Goal: Check status: Check status

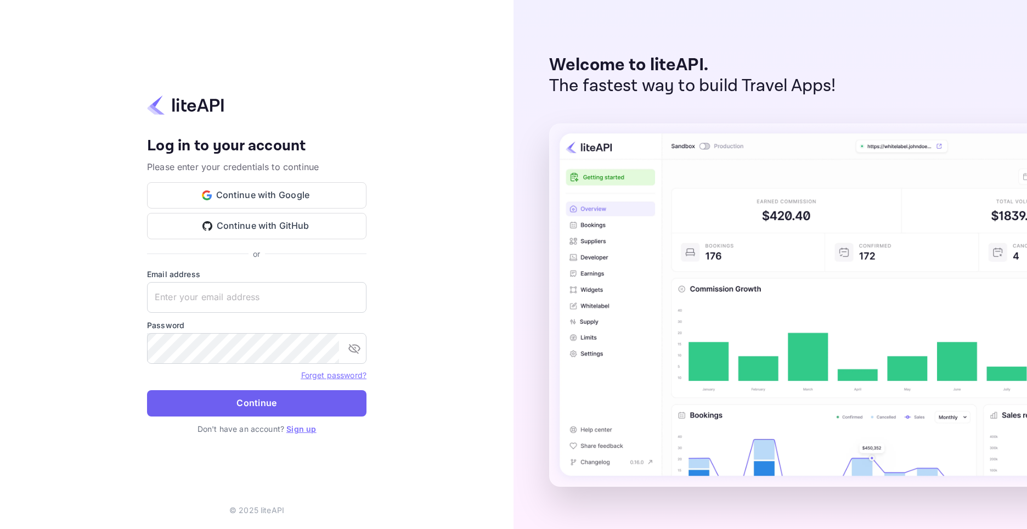
type input "[EMAIL_ADDRESS][DOMAIN_NAME]"
click at [271, 404] on button "Continue" at bounding box center [256, 403] width 219 height 26
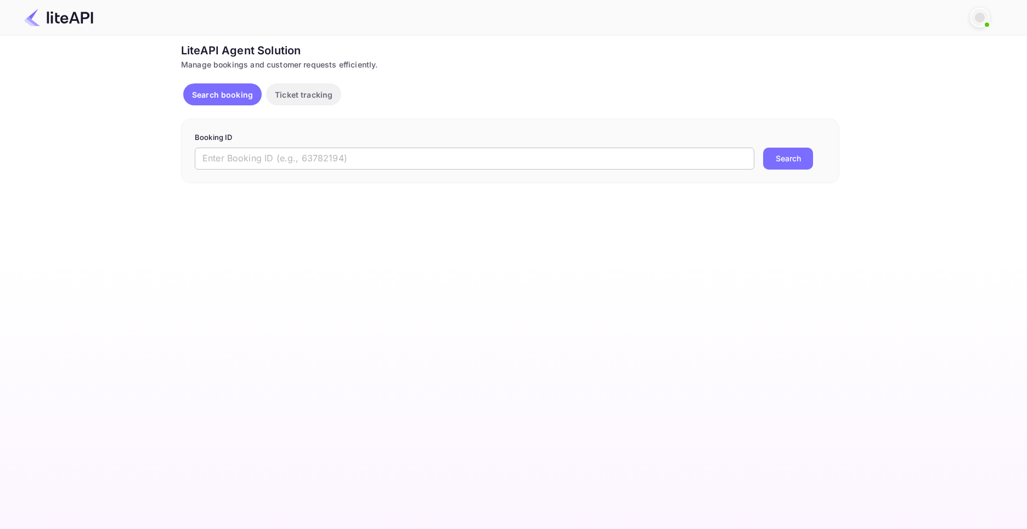
click at [309, 159] on input "text" at bounding box center [475, 159] width 560 height 22
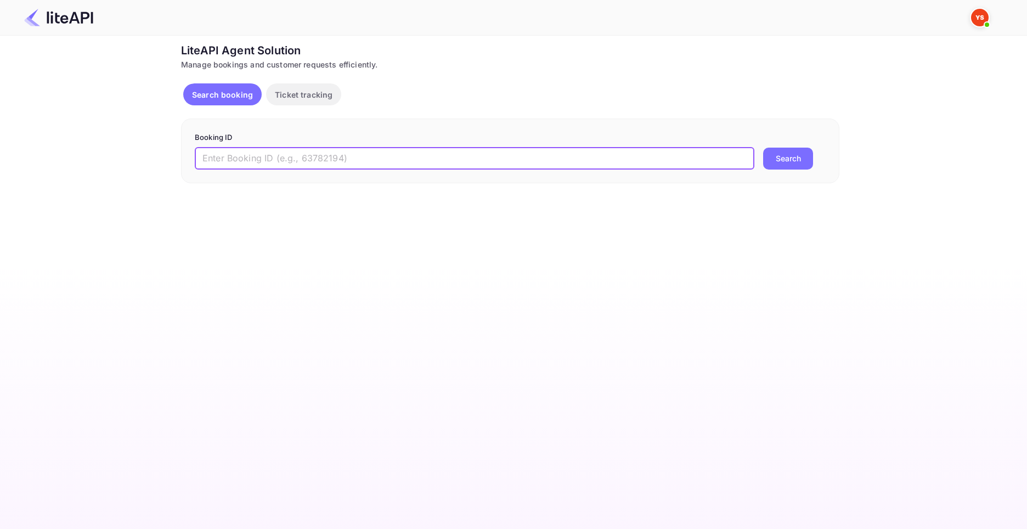
paste input "8811905"
type input "8811905"
click at [777, 153] on button "Search" at bounding box center [788, 159] width 50 height 22
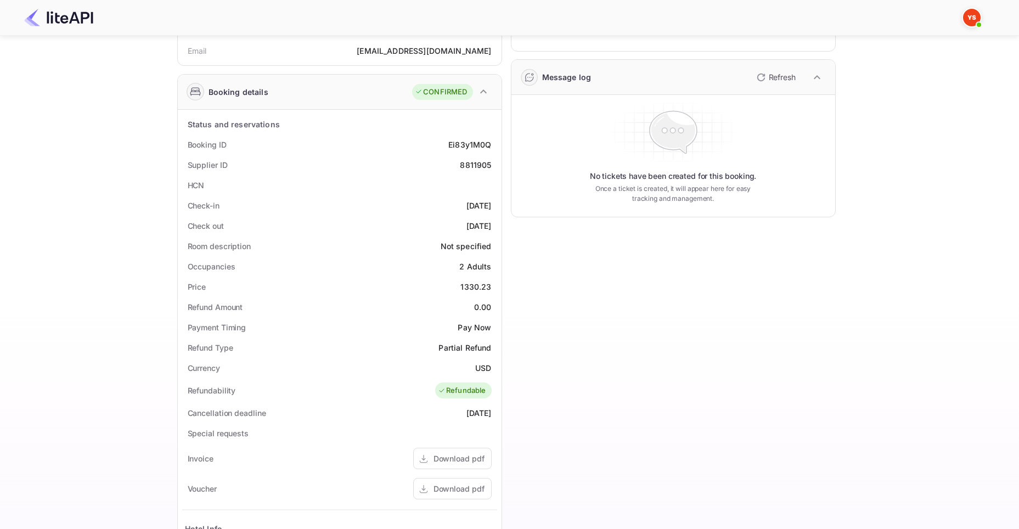
scroll to position [183, 0]
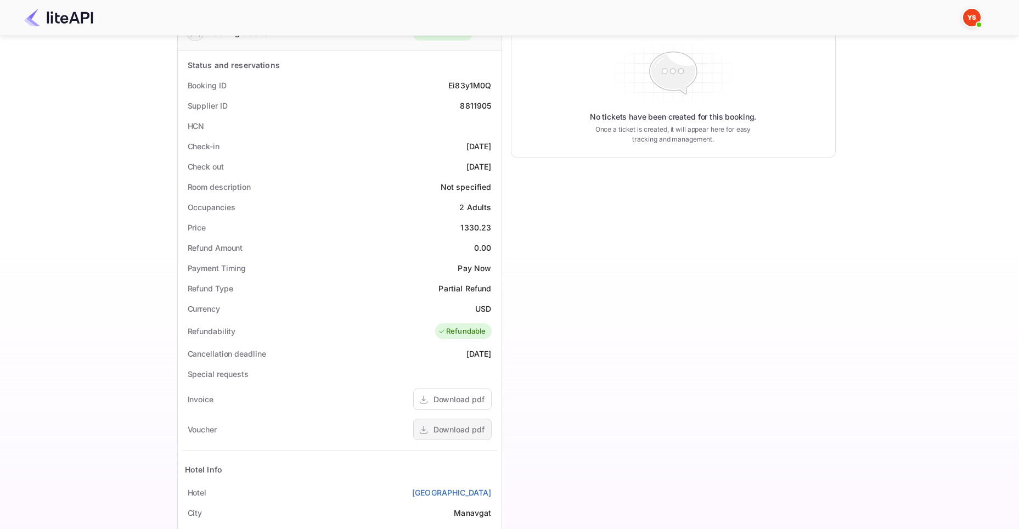
click at [462, 429] on div "Download pdf" at bounding box center [458, 430] width 51 height 12
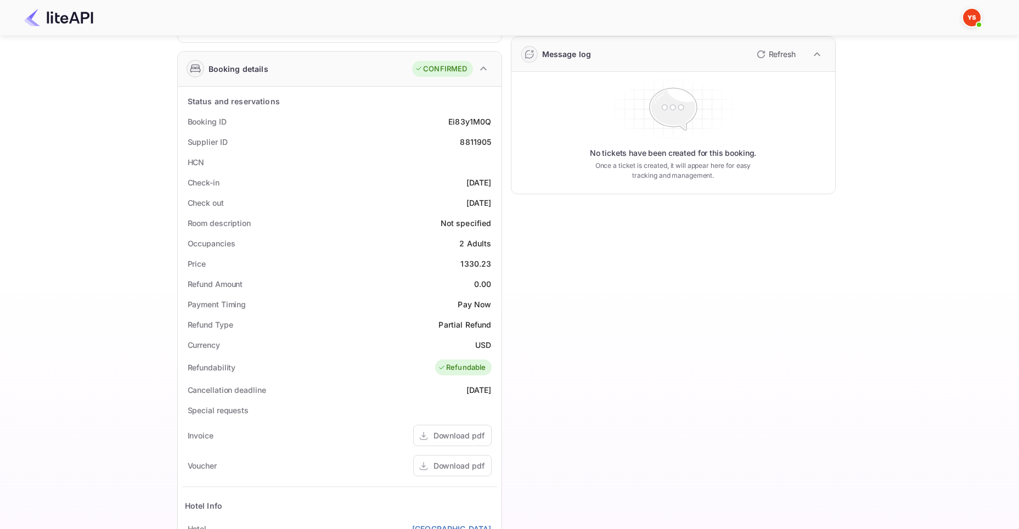
scroll to position [0, 0]
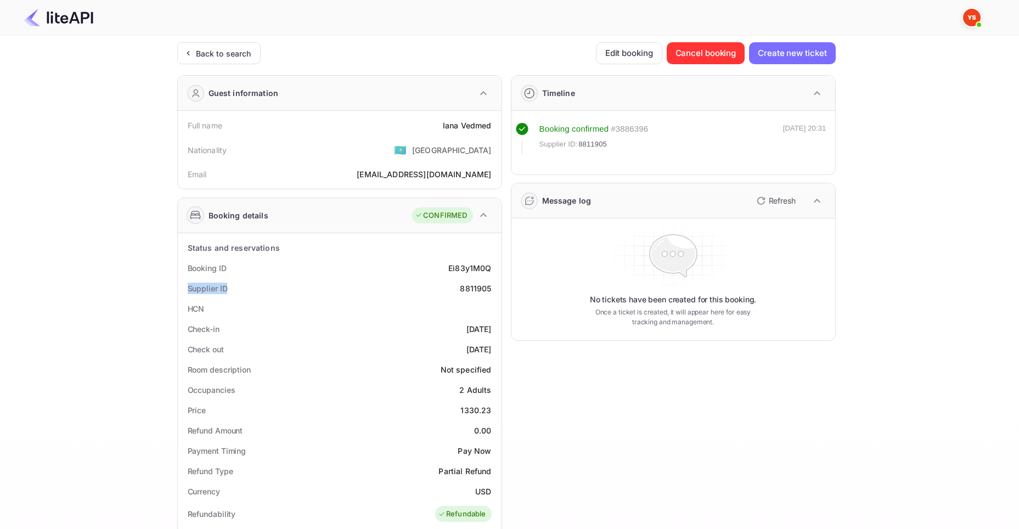
drag, startPoint x: 235, startPoint y: 289, endPoint x: 168, endPoint y: 289, distance: 66.4
click at [168, 289] on div "Ticket Affiliate URL [URL][DOMAIN_NAME] Business partner name Nuitee Travel Cus…" at bounding box center [506, 444] width 986 height 804
copy div "Supplier ID"
drag, startPoint x: 458, startPoint y: 289, endPoint x: 493, endPoint y: 285, distance: 35.3
click at [493, 285] on div "Supplier ID 8811905" at bounding box center [339, 288] width 315 height 20
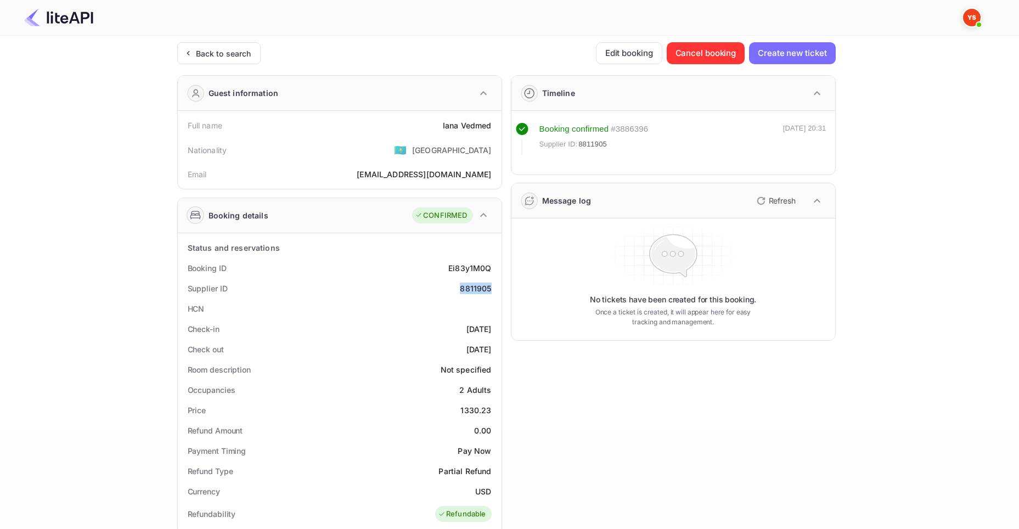
copy div "8811905"
drag, startPoint x: 236, startPoint y: 267, endPoint x: 183, endPoint y: 277, distance: 53.5
click at [183, 277] on div "Booking ID Ei83y1M0Q" at bounding box center [339, 268] width 315 height 20
copy div "Booking ID"
click at [889, 155] on div "Ticket Affiliate URL [URL][DOMAIN_NAME] Business partner name Nuitee Travel Cus…" at bounding box center [506, 444] width 986 height 804
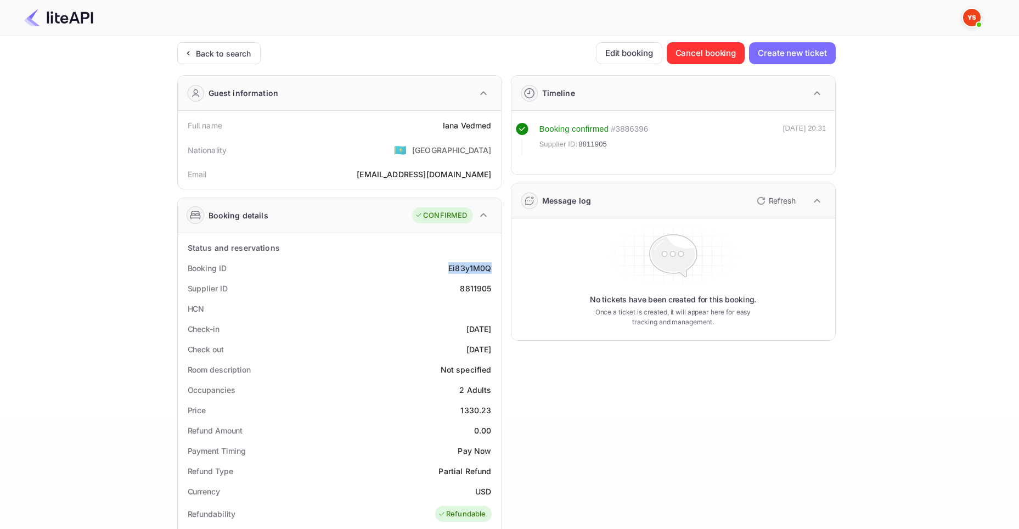
drag, startPoint x: 445, startPoint y: 266, endPoint x: 492, endPoint y: 266, distance: 46.6
click at [492, 266] on div "Booking ID Ei83y1M0Q" at bounding box center [339, 268] width 315 height 20
copy div "Ei83y1M0Q"
drag, startPoint x: 238, startPoint y: 267, endPoint x: 184, endPoint y: 272, distance: 53.4
click at [184, 272] on div "Booking ID Ei83y1M0Q" at bounding box center [339, 268] width 315 height 20
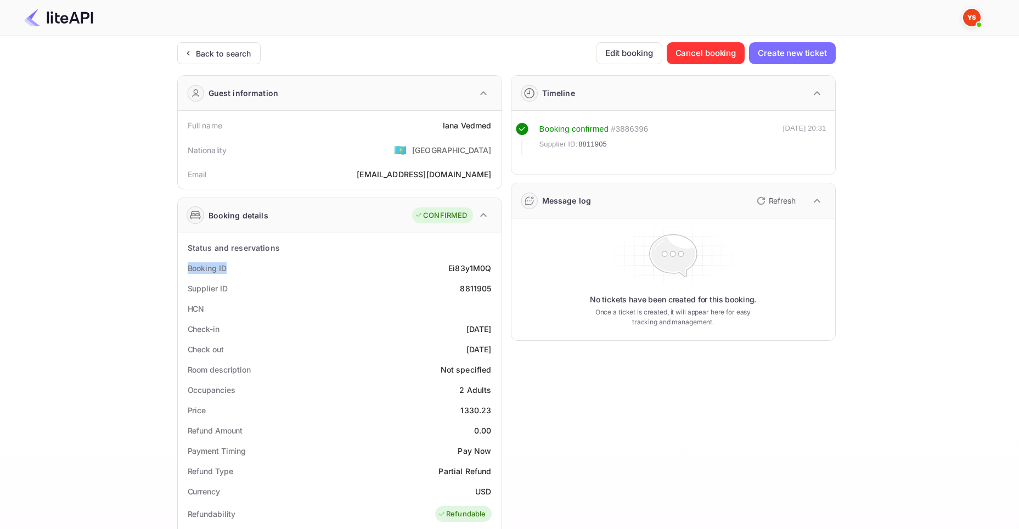
copy div "Booking ID"
click at [917, 193] on div "Ticket Affiliate URL [URL][DOMAIN_NAME] Business partner name Nuitee Travel Cus…" at bounding box center [506, 444] width 986 height 804
drag, startPoint x: 447, startPoint y: 264, endPoint x: 493, endPoint y: 265, distance: 46.6
click at [493, 265] on div "Booking ID Ei83y1M0Q" at bounding box center [339, 268] width 315 height 20
copy div "Ei83y1M0Q"
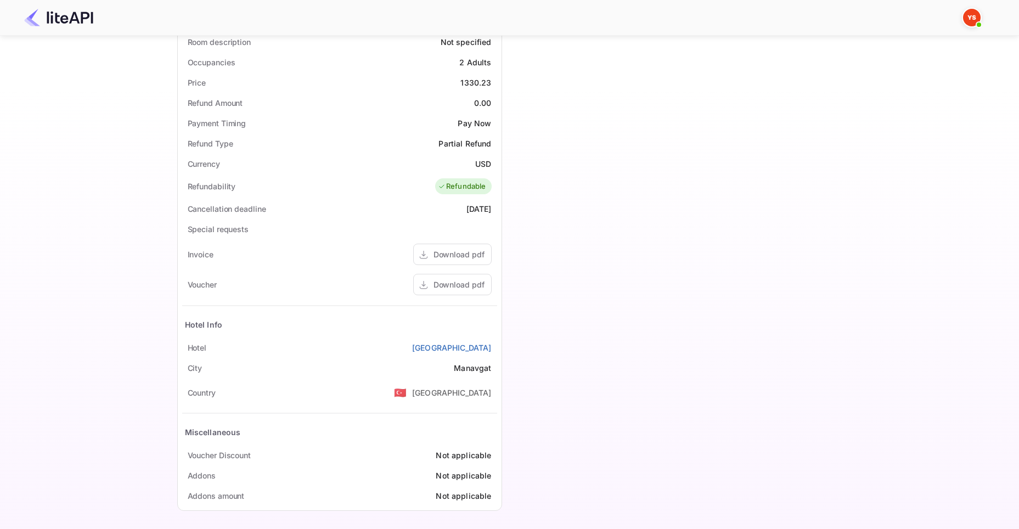
scroll to position [329, 0]
drag, startPoint x: 205, startPoint y: 346, endPoint x: 185, endPoint y: 347, distance: 19.3
click at [185, 347] on div "Hotel [GEOGRAPHIC_DATA]" at bounding box center [339, 346] width 315 height 20
click at [210, 347] on div "Hotel [GEOGRAPHIC_DATA]" at bounding box center [339, 346] width 315 height 20
drag, startPoint x: 211, startPoint y: 346, endPoint x: 184, endPoint y: 348, distance: 27.0
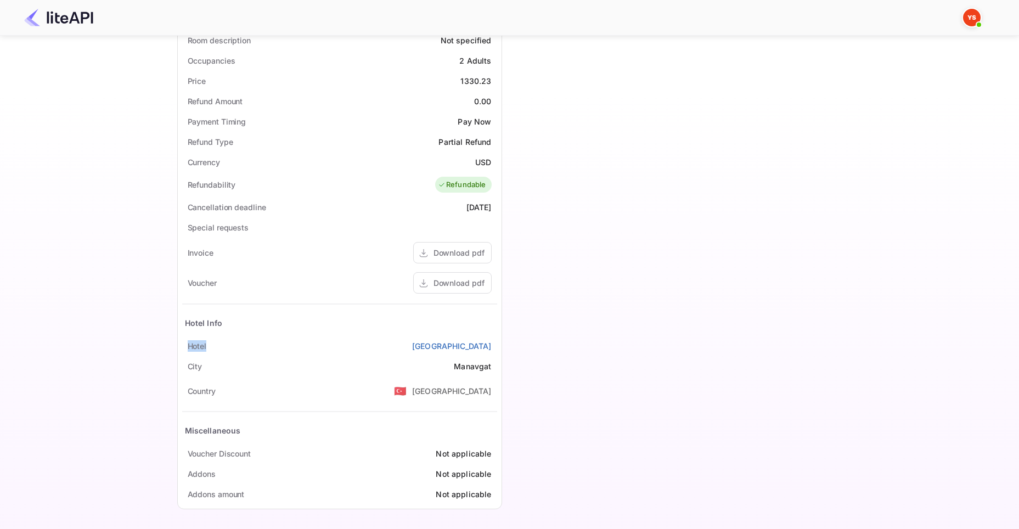
click at [184, 348] on div "Hotel [GEOGRAPHIC_DATA]" at bounding box center [339, 346] width 315 height 20
copy div "Hotel"
drag, startPoint x: 402, startPoint y: 343, endPoint x: 492, endPoint y: 342, distance: 90.0
click at [492, 342] on div "Hotel [GEOGRAPHIC_DATA]" at bounding box center [339, 346] width 315 height 20
copy link "[GEOGRAPHIC_DATA]"
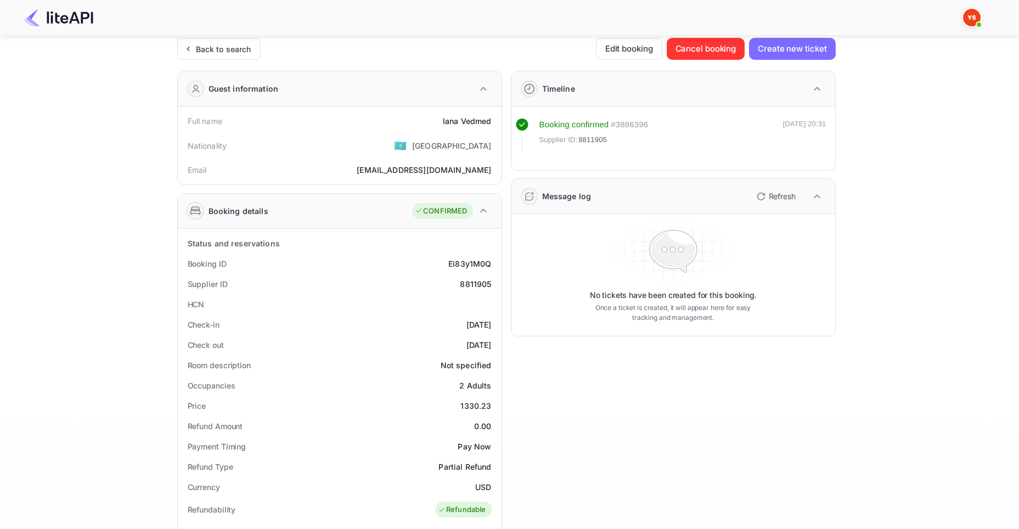
scroll to position [0, 0]
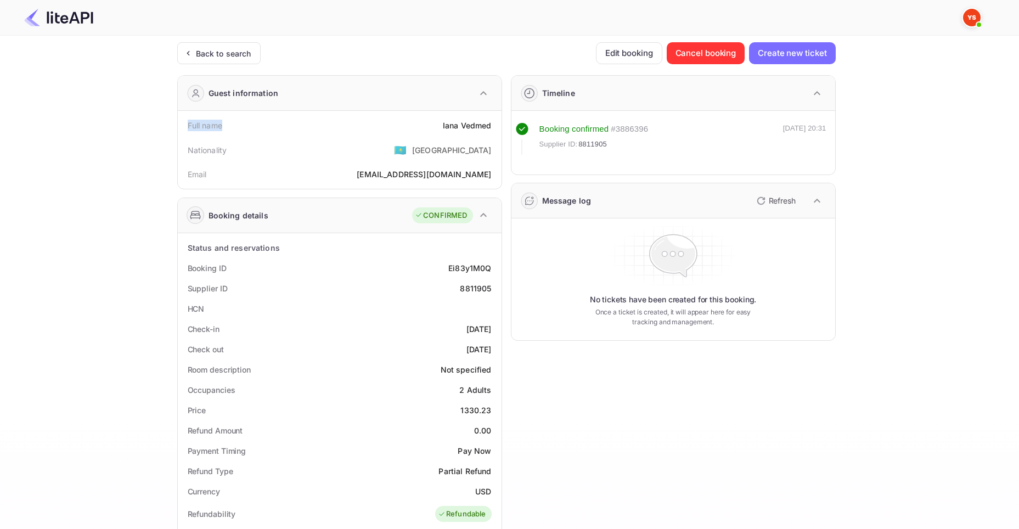
drag, startPoint x: 227, startPoint y: 127, endPoint x: 168, endPoint y: 127, distance: 59.3
click at [168, 127] on div "Ticket Affiliate URL [URL][DOMAIN_NAME] Business partner name Nuitee Travel Cus…" at bounding box center [506, 444] width 986 height 804
copy div "Full name"
drag, startPoint x: 433, startPoint y: 123, endPoint x: 498, endPoint y: 119, distance: 64.4
click at [498, 119] on div "Full name [PERSON_NAME] Nationality 🇰🇿 [DEMOGRAPHIC_DATA] Email [EMAIL_ADDRESS]…" at bounding box center [340, 150] width 324 height 78
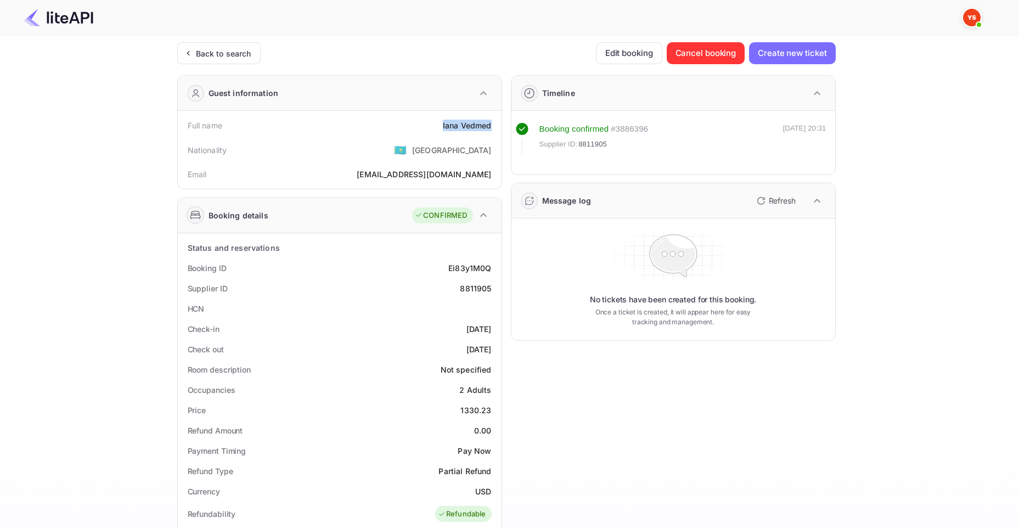
copy div "[PERSON_NAME]"
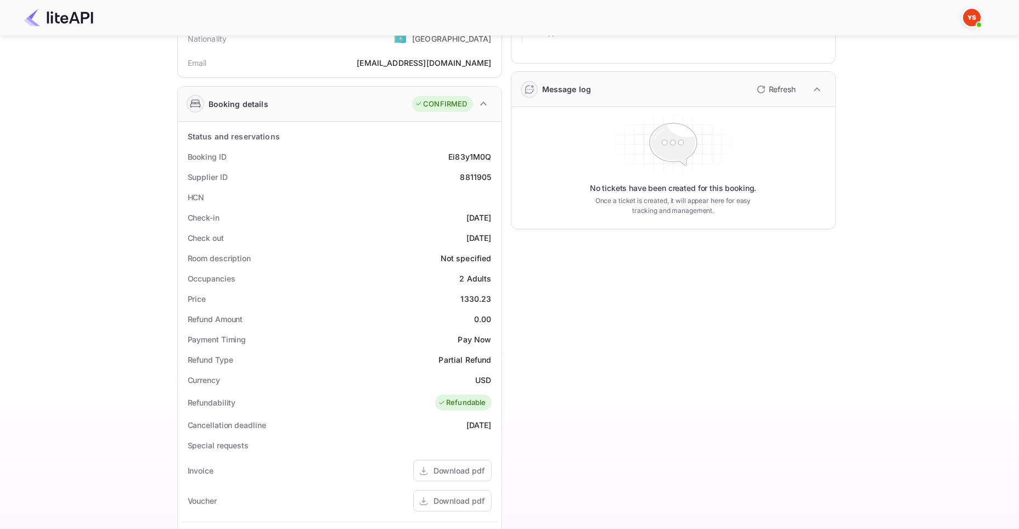
scroll to position [74, 0]
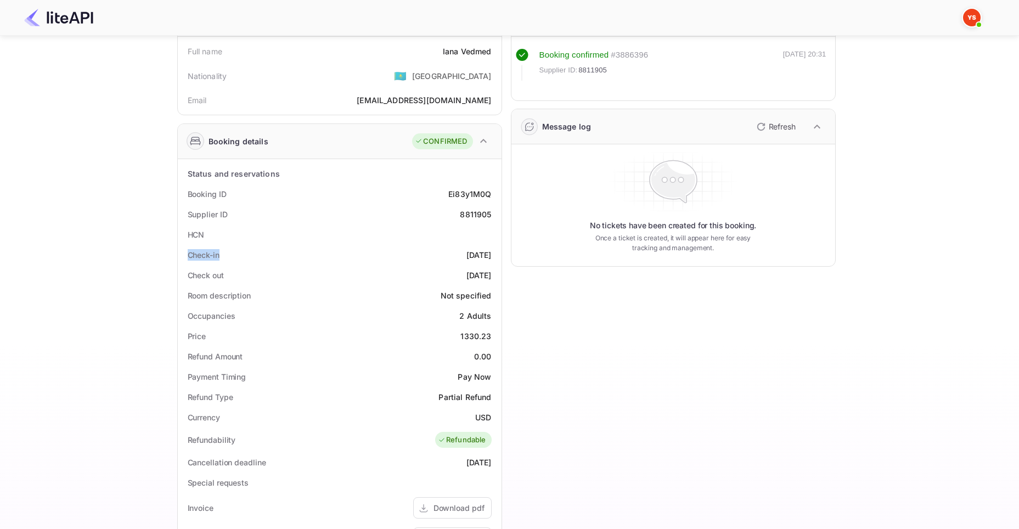
drag, startPoint x: 187, startPoint y: 255, endPoint x: 230, endPoint y: 253, distance: 43.9
click at [230, 253] on div "Check-in [DATE]" at bounding box center [339, 255] width 315 height 20
drag, startPoint x: 439, startPoint y: 250, endPoint x: 499, endPoint y: 247, distance: 59.8
click at [499, 247] on div "Status and reservations Booking ID Ei83y1M0Q Supplier ID 8811905 HCN Check-in […" at bounding box center [340, 461] width 324 height 605
drag, startPoint x: 217, startPoint y: 277, endPoint x: 185, endPoint y: 279, distance: 31.4
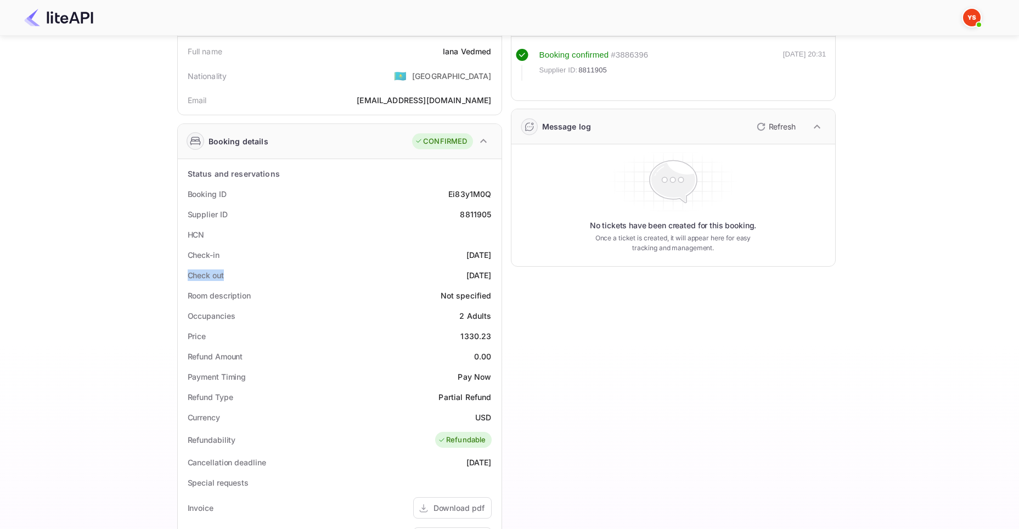
click at [185, 279] on div "Check out [DATE]" at bounding box center [339, 275] width 315 height 20
drag, startPoint x: 434, startPoint y: 270, endPoint x: 490, endPoint y: 275, distance: 56.2
click at [490, 275] on div "Check out [DATE]" at bounding box center [339, 275] width 315 height 20
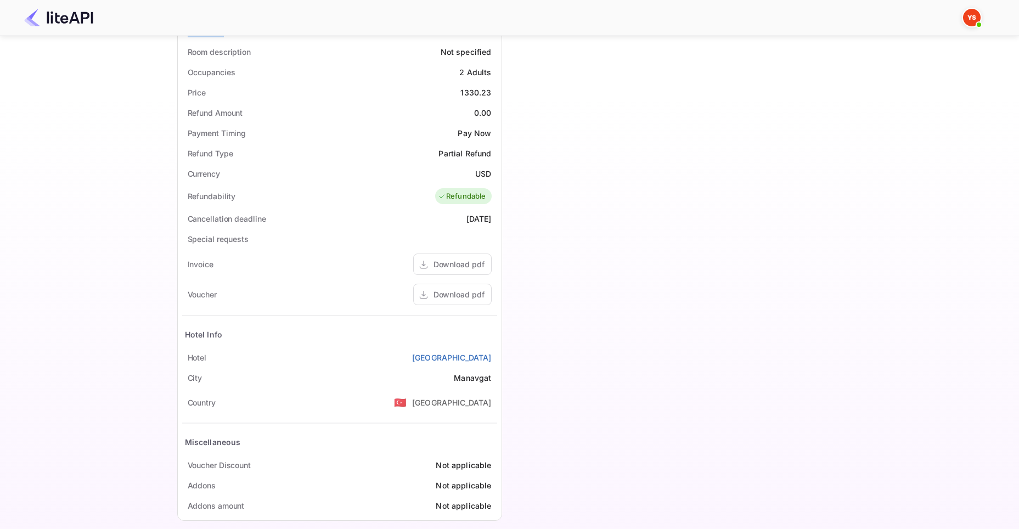
scroll to position [330, 0]
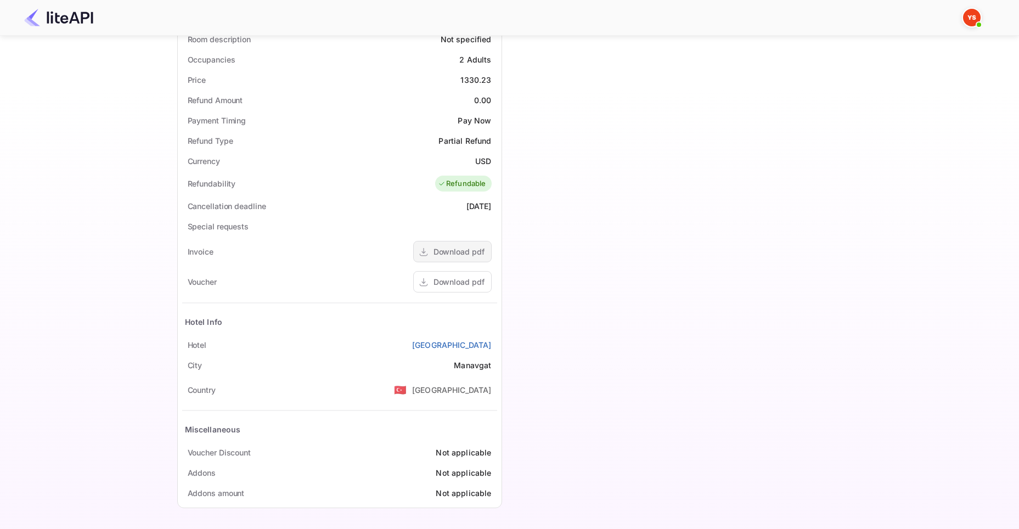
click at [462, 252] on div "Download pdf" at bounding box center [458, 252] width 51 height 12
click at [460, 283] on div "Download pdf" at bounding box center [458, 282] width 51 height 12
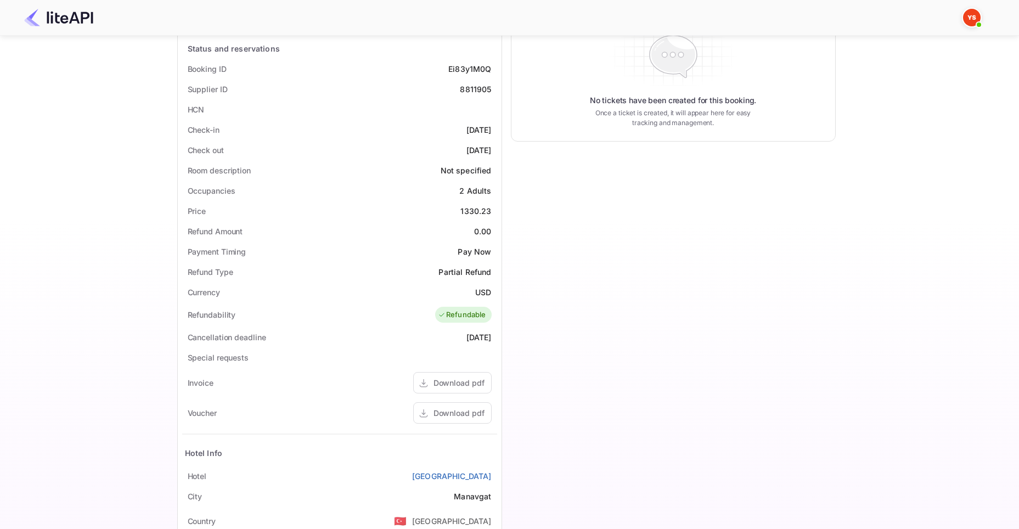
scroll to position [111, 0]
